Goal: Task Accomplishment & Management: Use online tool/utility

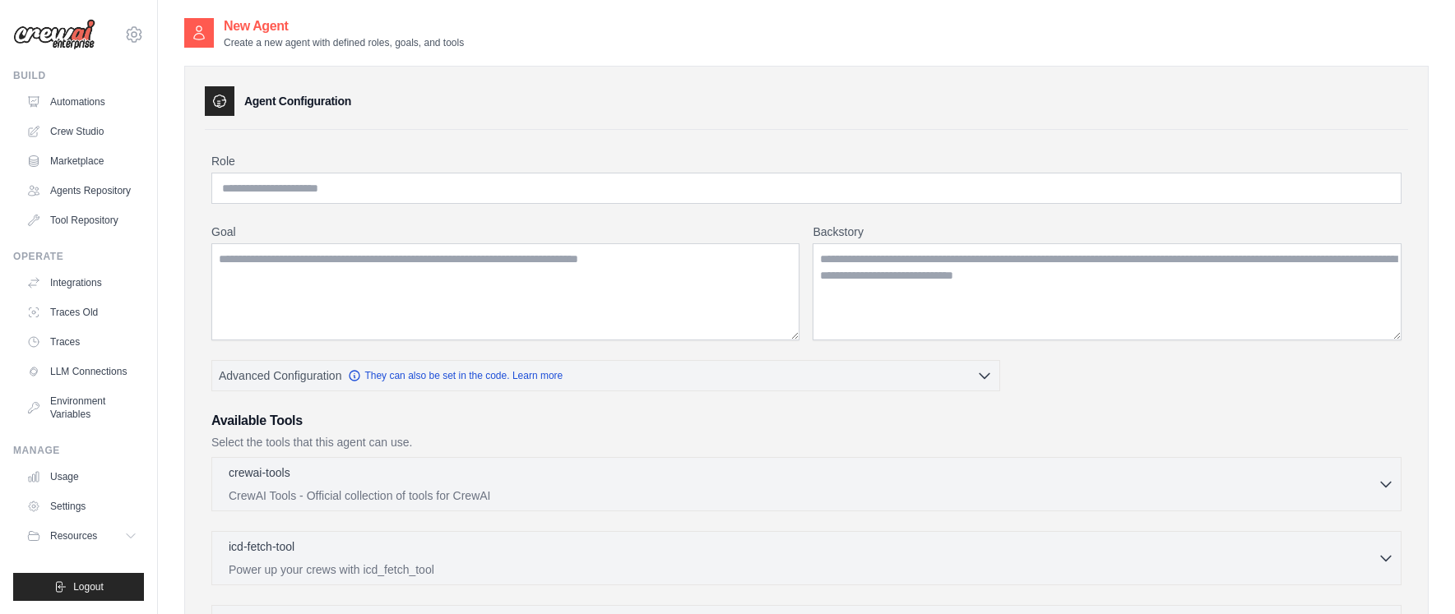
scroll to position [19, 0]
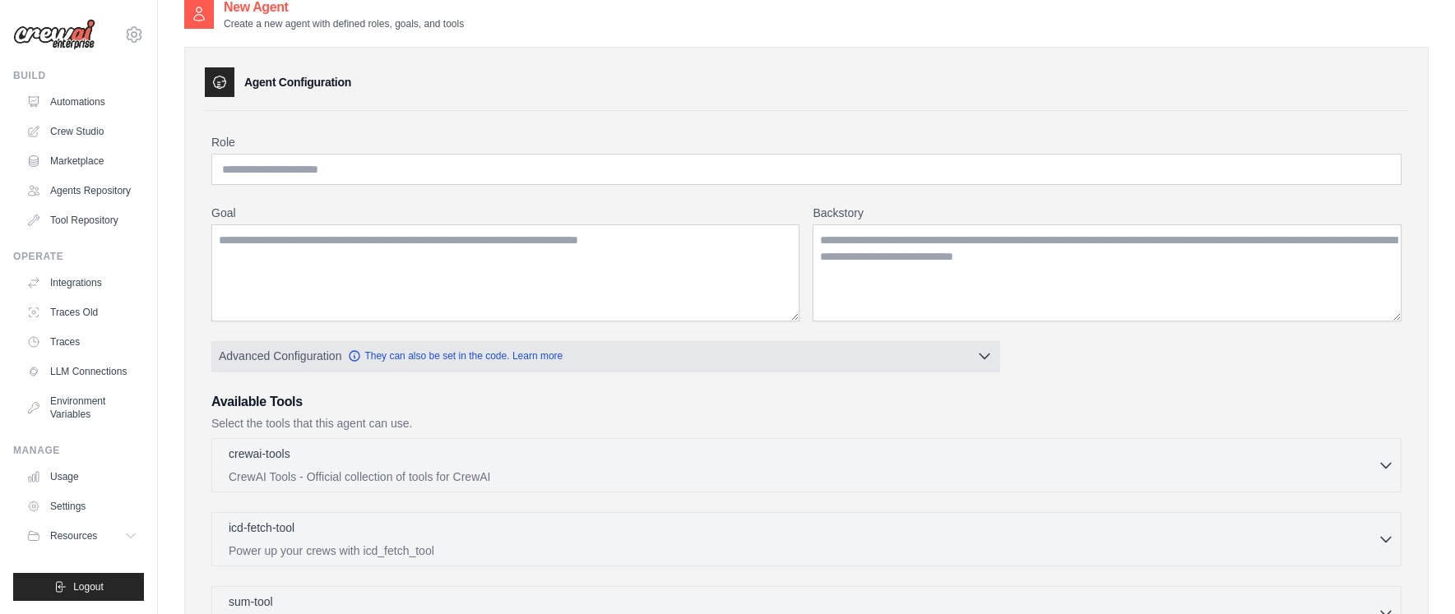
click at [587, 366] on button "Advanced Configuration They can also be set in the code. Learn more" at bounding box center [605, 356] width 787 height 30
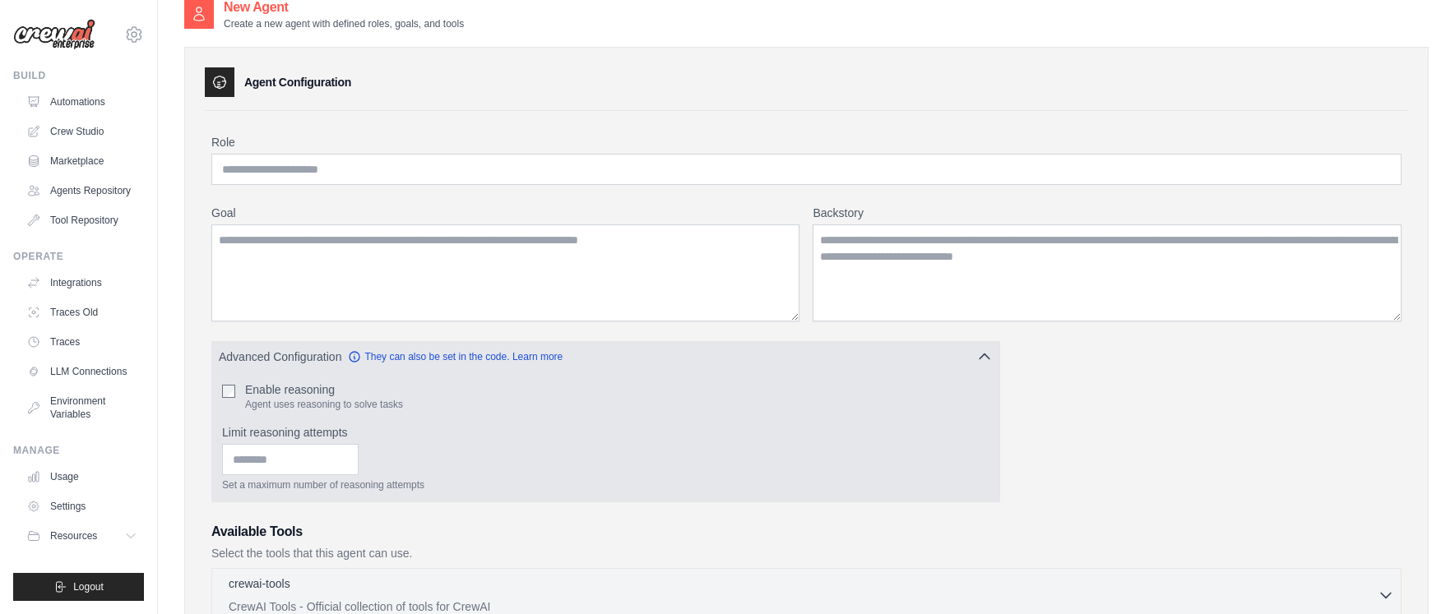
click at [257, 443] on div "Limit reasoning attempts Set a maximum number of reasoning attempts" at bounding box center [605, 457] width 767 height 67
click at [257, 455] on input "Limit reasoning attempts" at bounding box center [290, 459] width 137 height 31
click at [443, 445] on div "Set a maximum number of reasoning attempts" at bounding box center [605, 468] width 767 height 48
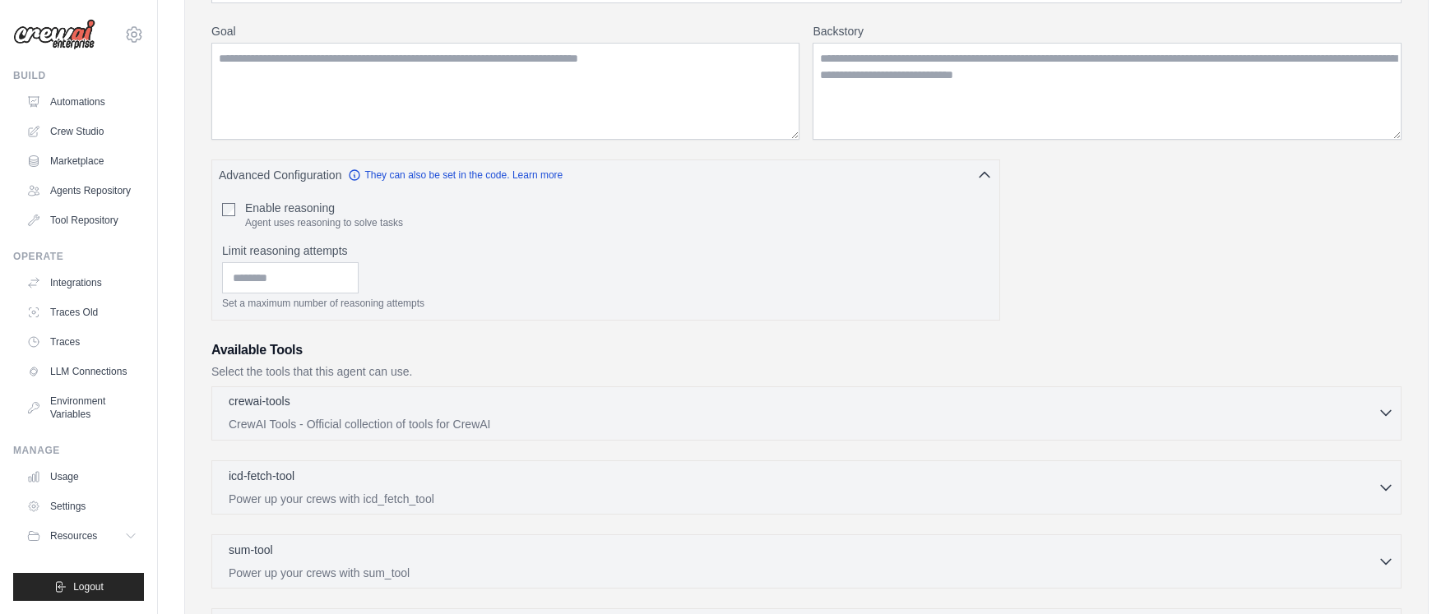
click at [1379, 412] on icon "button" at bounding box center [1386, 413] width 16 height 16
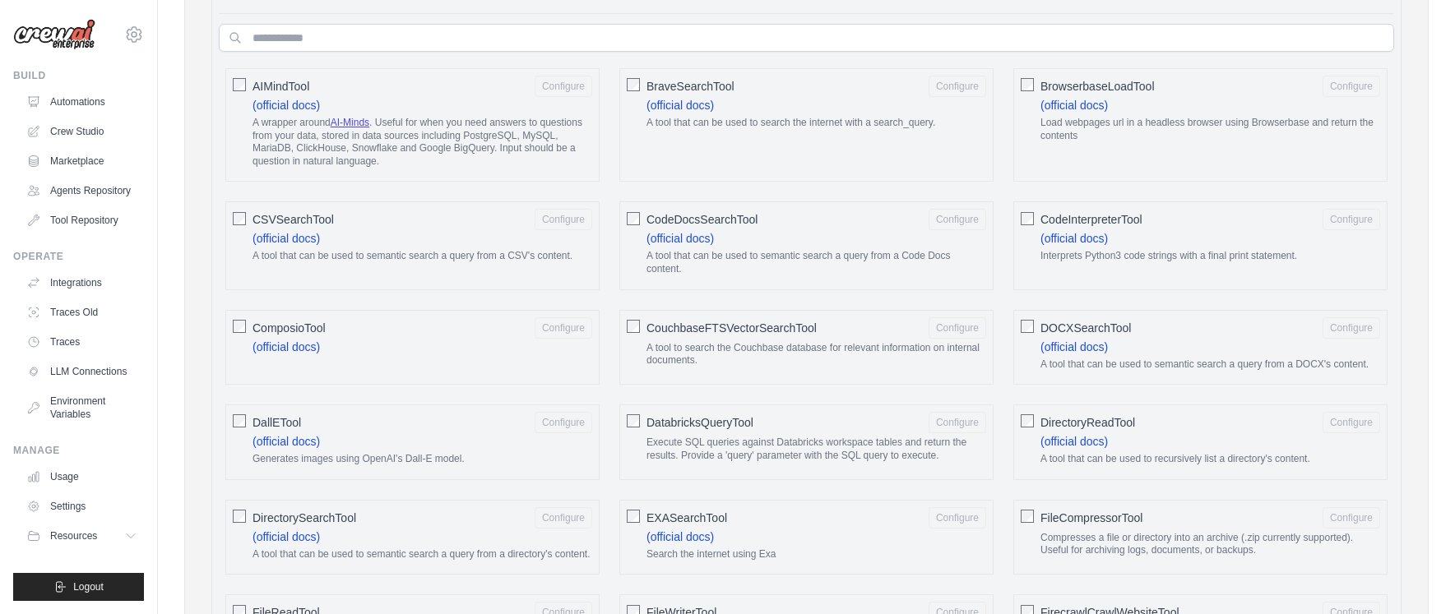
scroll to position [700, 0]
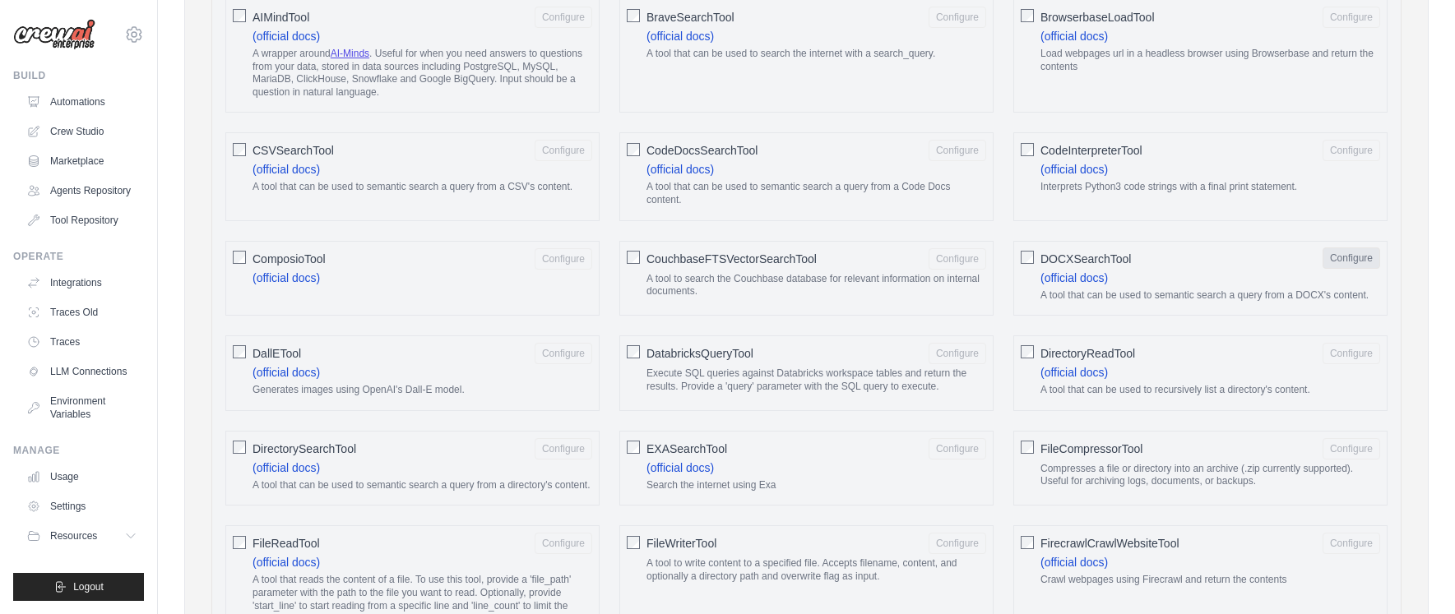
click at [1331, 248] on button "Configure" at bounding box center [1352, 258] width 58 height 21
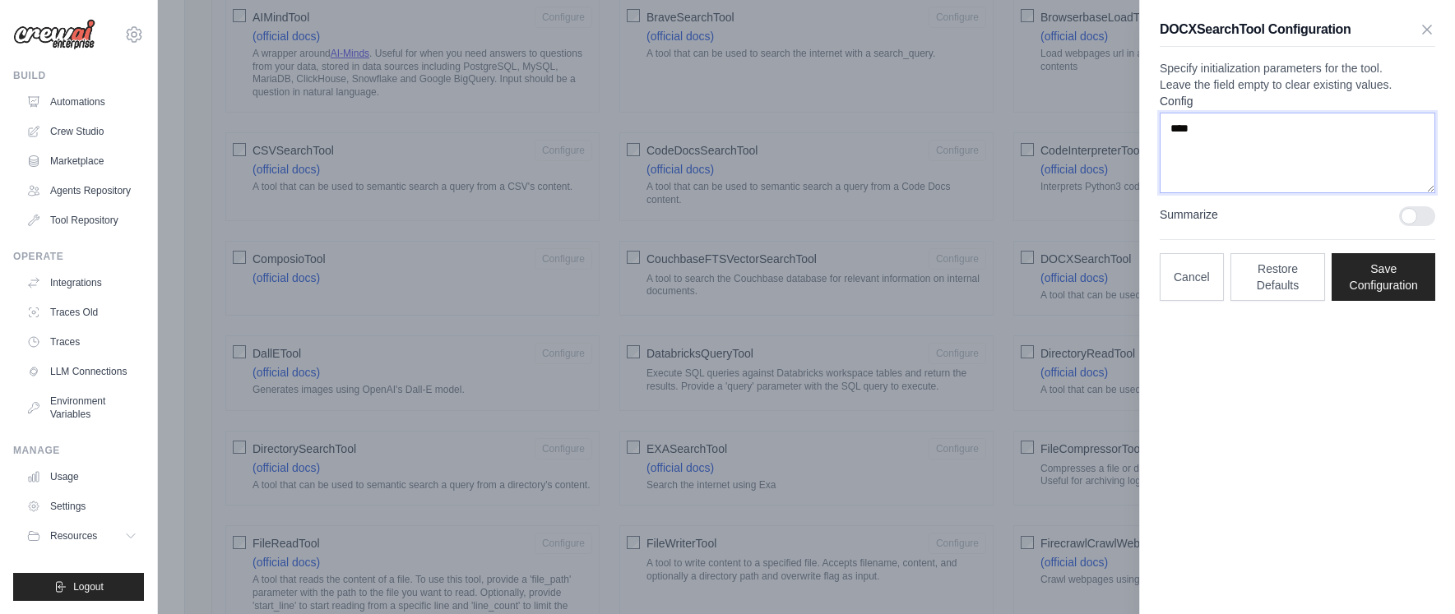
click at [1273, 193] on textarea "****" at bounding box center [1298, 153] width 276 height 81
click at [1433, 27] on icon "button" at bounding box center [1427, 29] width 16 height 16
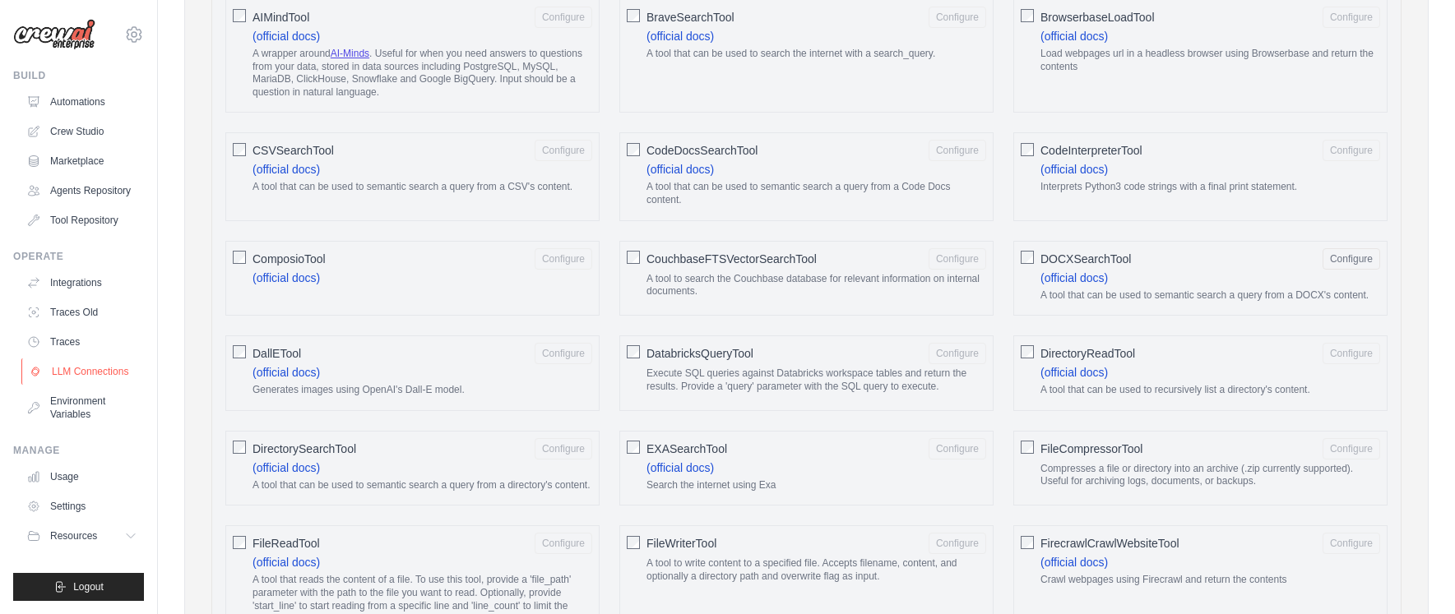
click at [63, 384] on link "LLM Connections" at bounding box center [83, 372] width 124 height 26
